Goal: Entertainment & Leisure: Consume media (video, audio)

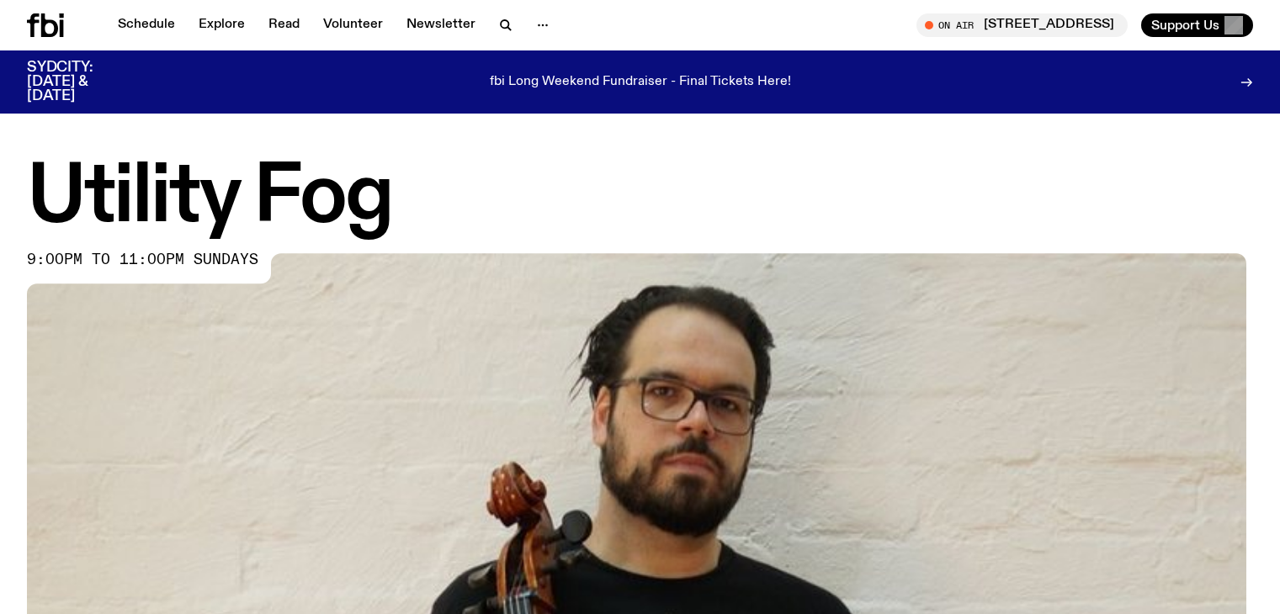
scroll to position [751, 0]
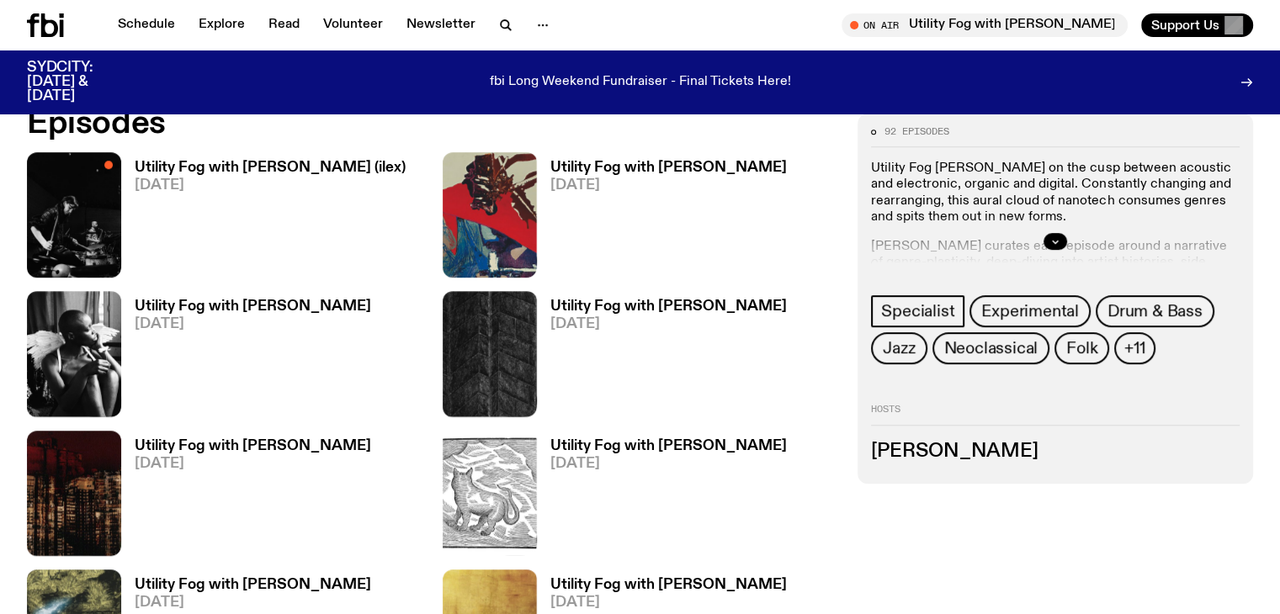
scroll to position [832, 0]
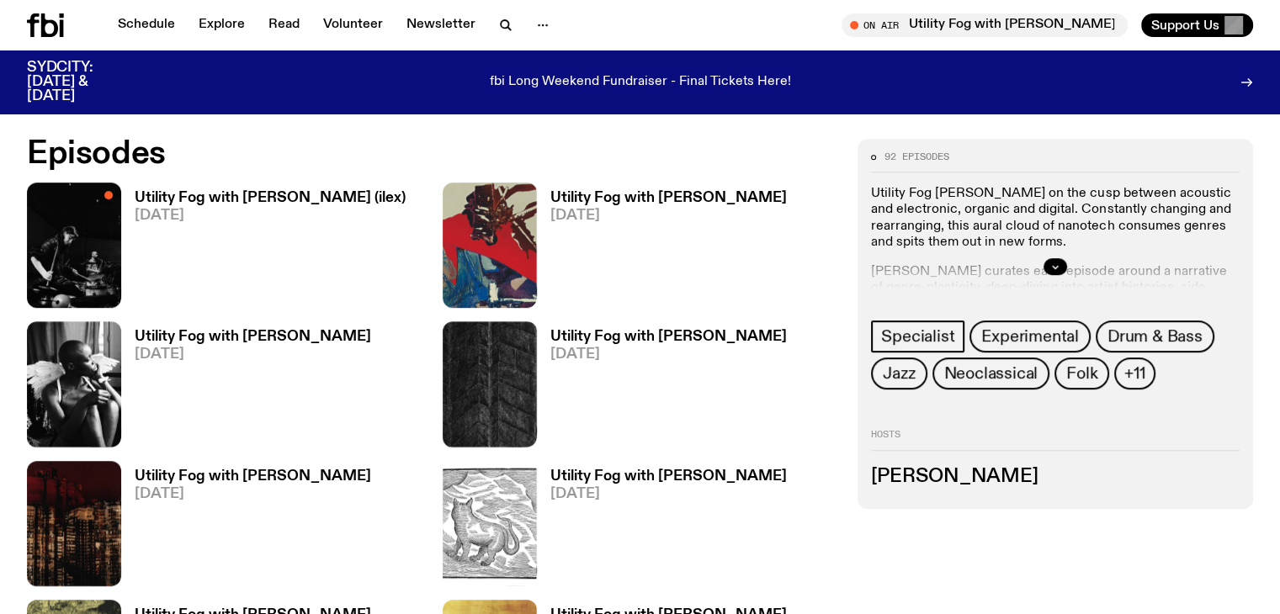
click at [180, 205] on h3 "Utility Fog with [PERSON_NAME] (ilex)" at bounding box center [270, 198] width 271 height 14
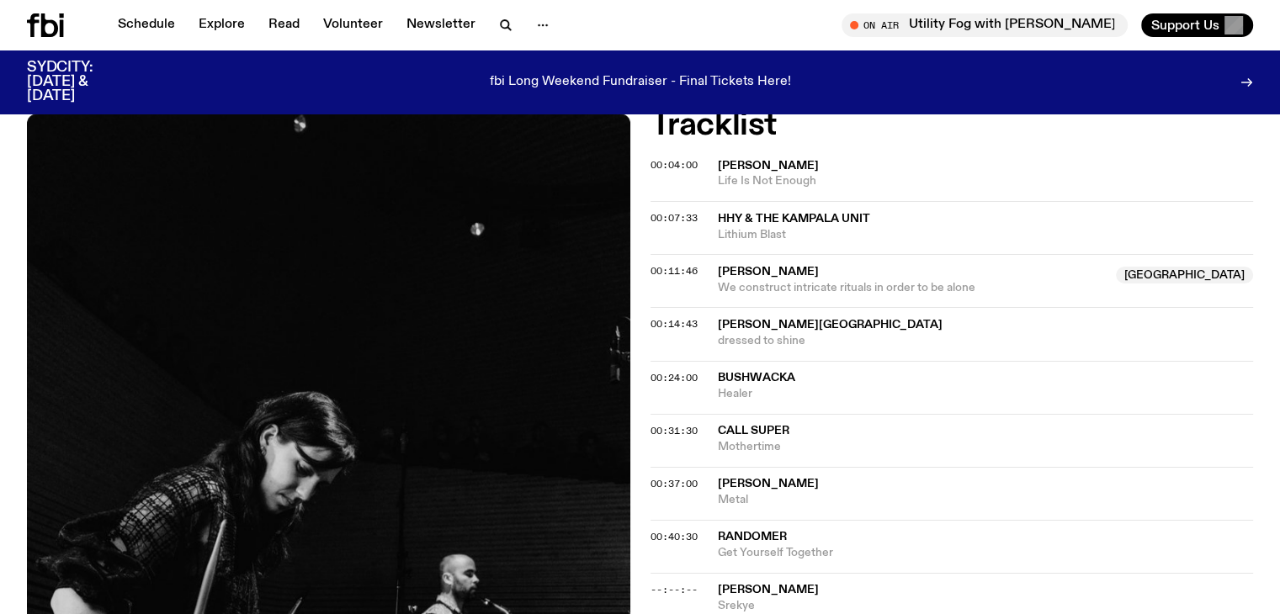
scroll to position [663, 0]
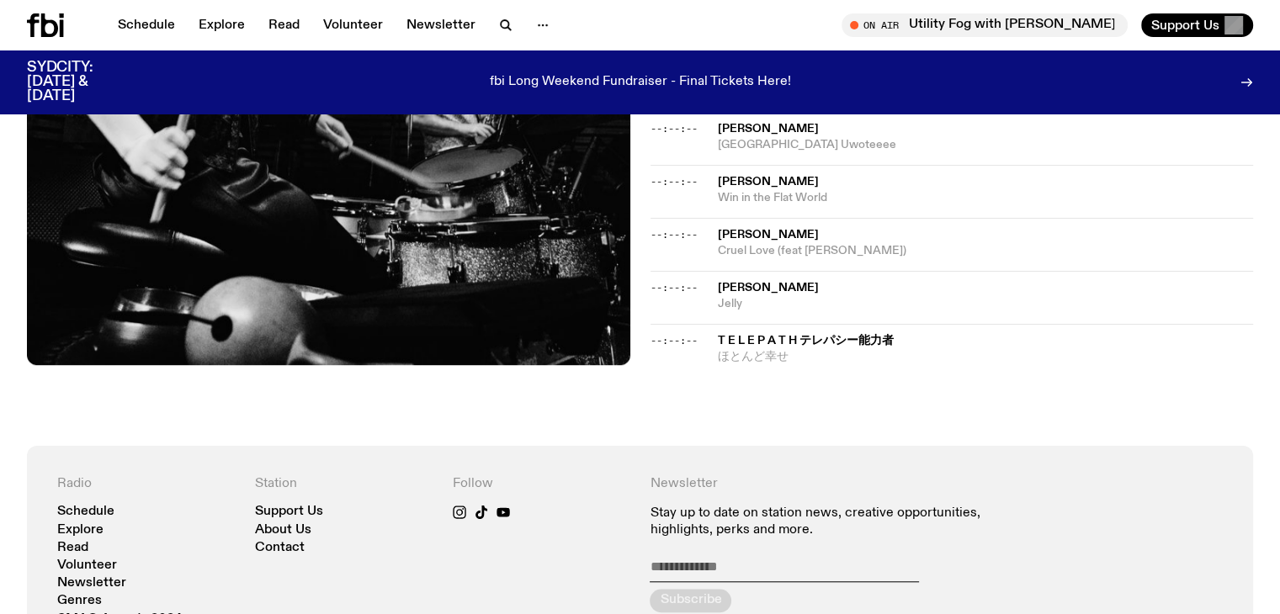
scroll to position [1168, 0]
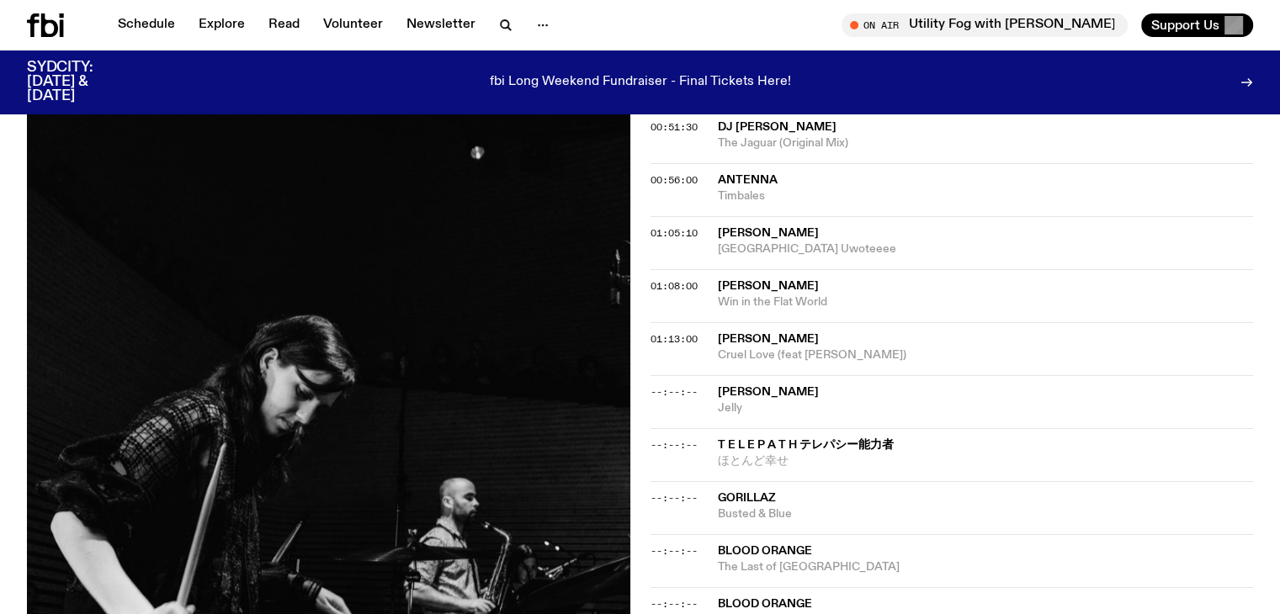
scroll to position [1172, 0]
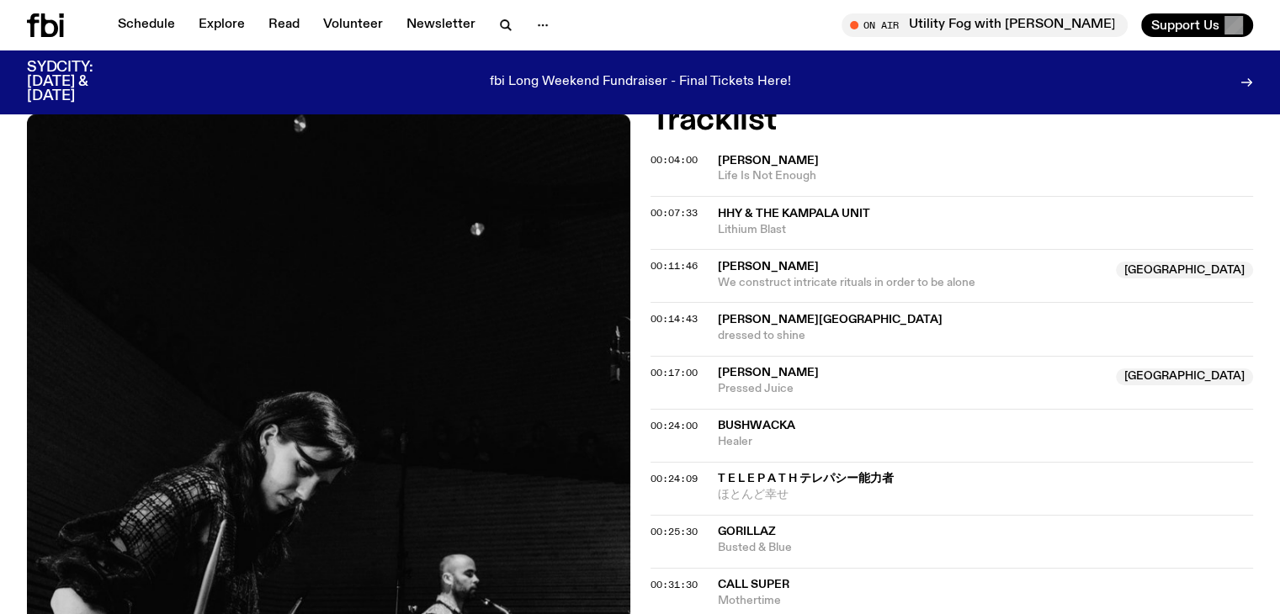
scroll to position [583, 0]
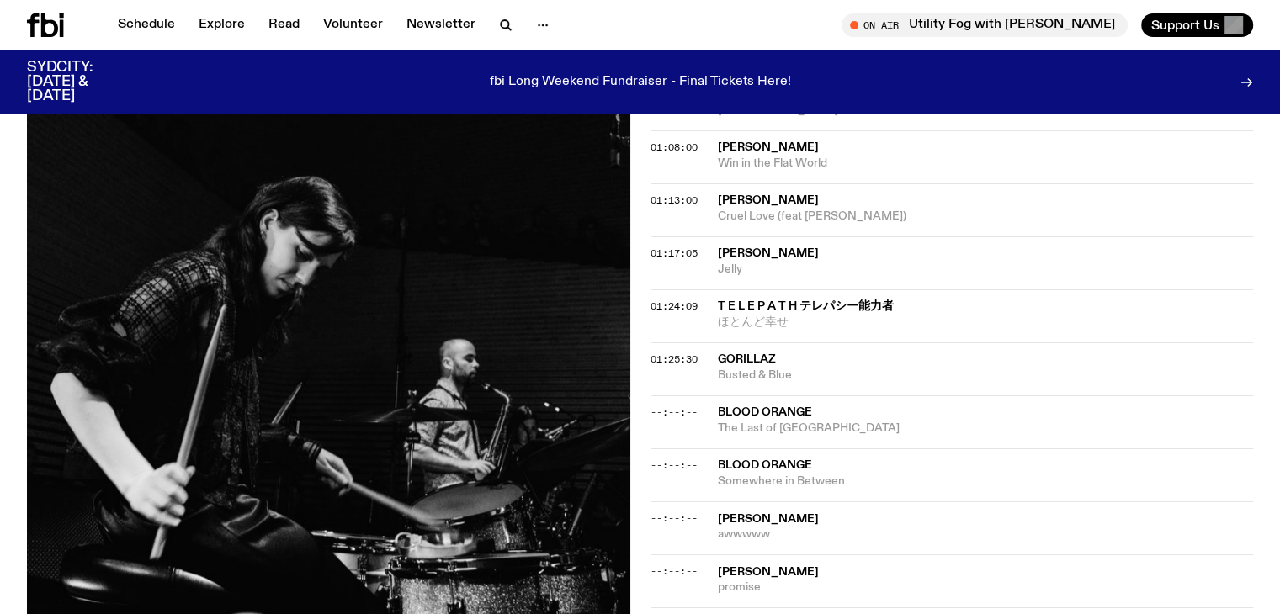
scroll to position [1424, 0]
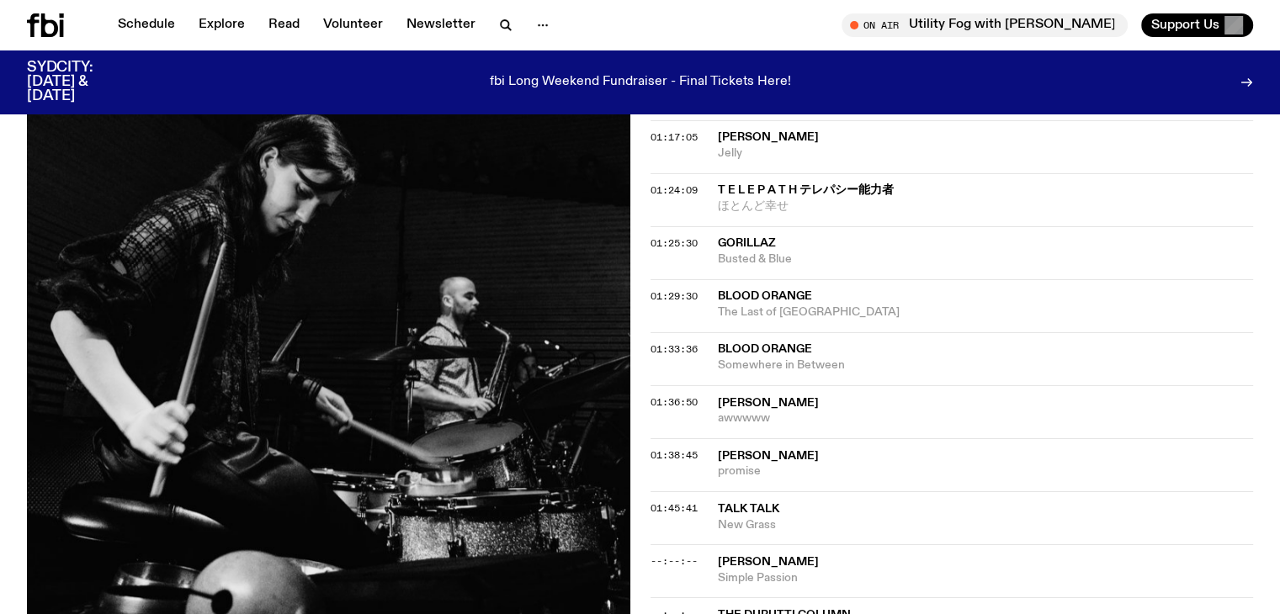
scroll to position [1427, 0]
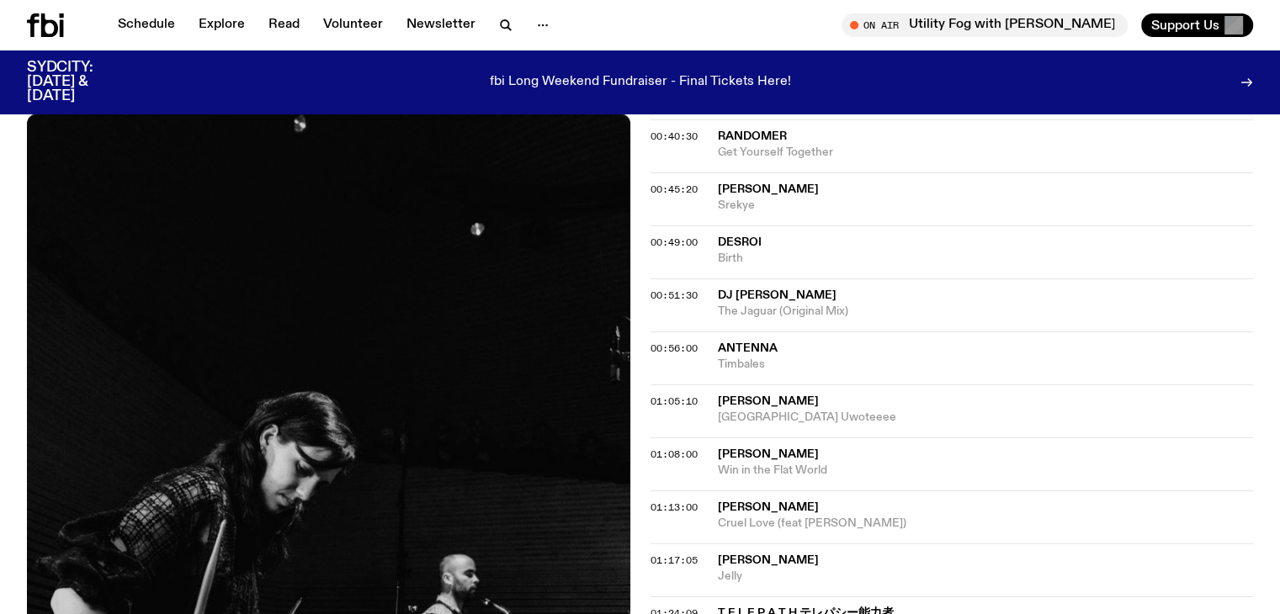
scroll to position [1003, 0]
